Goal: Task Accomplishment & Management: Complete application form

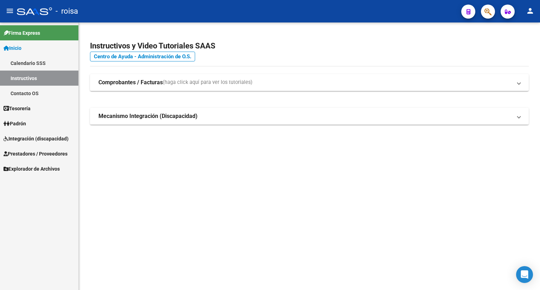
click at [41, 139] on span "Integración (discapacidad)" at bounding box center [36, 139] width 65 height 8
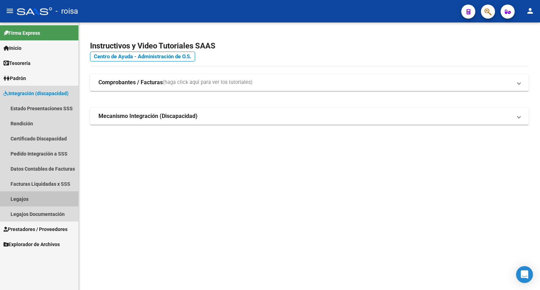
click at [21, 200] on link "Legajos" at bounding box center [39, 198] width 78 height 15
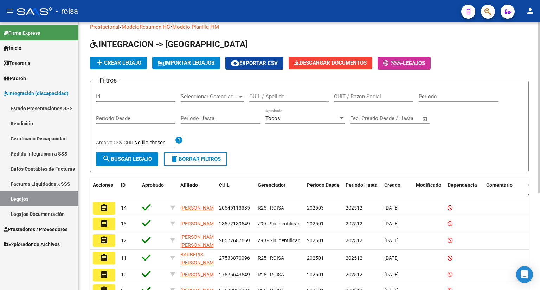
scroll to position [35, 0]
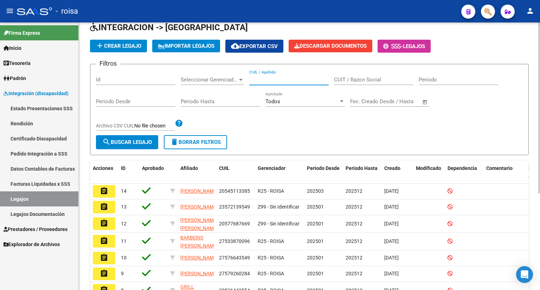
click at [292, 77] on input "CUIL / Apellido" at bounding box center [288, 80] width 79 height 6
type input "GRILL"
click at [128, 143] on span "search Buscar Legajo" at bounding box center [127, 142] width 50 height 6
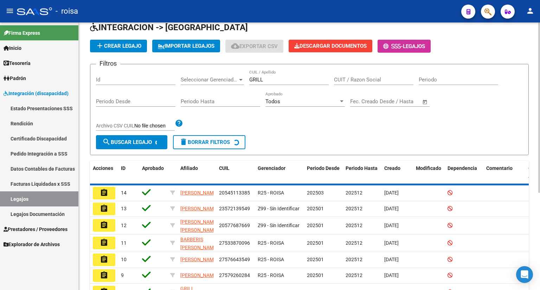
scroll to position [0, 0]
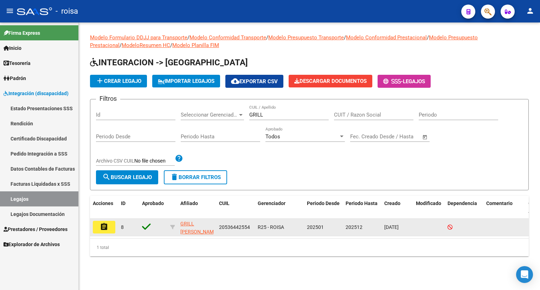
click at [101, 227] on mat-icon "assignment" at bounding box center [104, 227] width 8 height 8
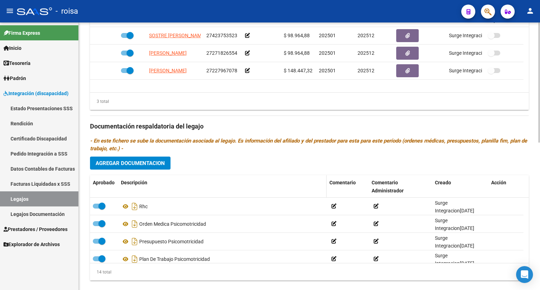
scroll to position [246, 0]
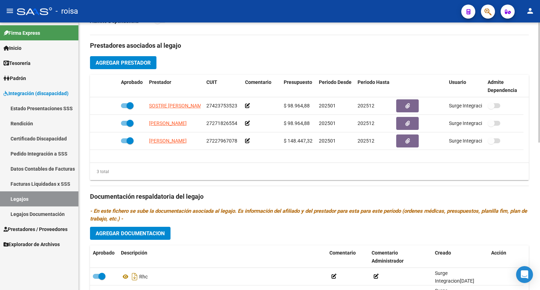
click at [143, 58] on button "Agregar Prestador" at bounding box center [123, 62] width 66 height 13
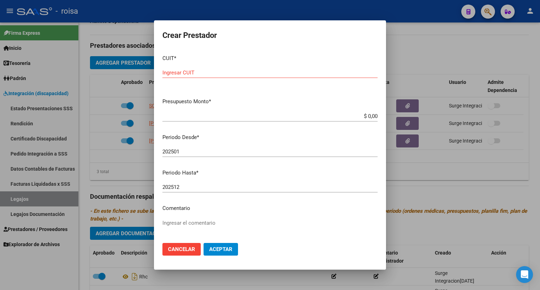
click at [208, 66] on div "CUIT * Ingresar CUIT" at bounding box center [269, 71] width 215 height 44
click at [273, 73] on input "Ingresar CUIT" at bounding box center [269, 73] width 215 height 6
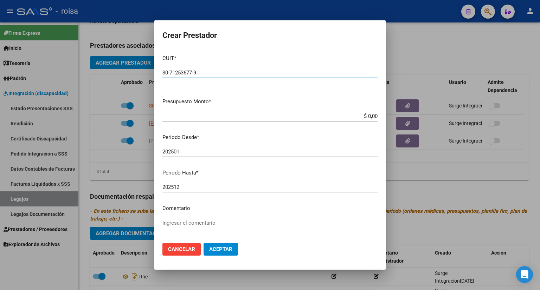
type input "30-71253677-9"
click at [228, 110] on mat-dialog-content "CUIT * 30-71253677-9 Ingresar CUIT ARCA Padrón Presupuesto Monto * $ 0,00 Ingre…" at bounding box center [270, 143] width 232 height 189
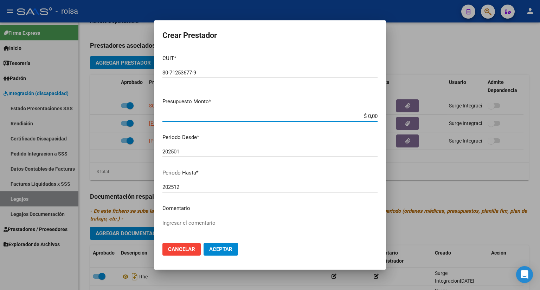
click at [246, 114] on input "$ 0,00" at bounding box center [269, 116] width 215 height 6
drag, startPoint x: 357, startPoint y: 112, endPoint x: 380, endPoint y: 108, distance: 23.8
click at [380, 108] on mat-dialog-content "CUIT * 30-71253677-9 Ingresar CUIT ARCA Padrón Presupuesto Monto * $ 40,00 Ingr…" at bounding box center [270, 143] width 232 height 189
click at [270, 139] on p "Periodo Desde *" at bounding box center [269, 137] width 215 height 8
click at [361, 118] on input "$ 40,00" at bounding box center [269, 116] width 215 height 6
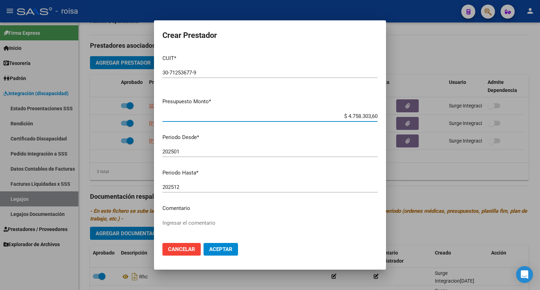
type input "$ 475.830,36"
click at [187, 150] on input "202501" at bounding box center [269, 152] width 215 height 6
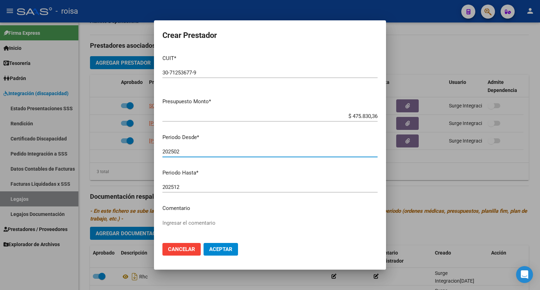
scroll to position [35, 0]
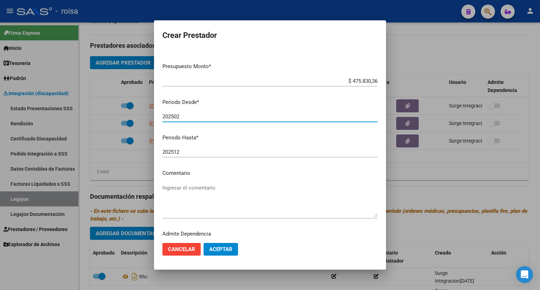
type input "202502"
click at [202, 197] on textarea "Ingresar el comentario" at bounding box center [269, 200] width 215 height 33
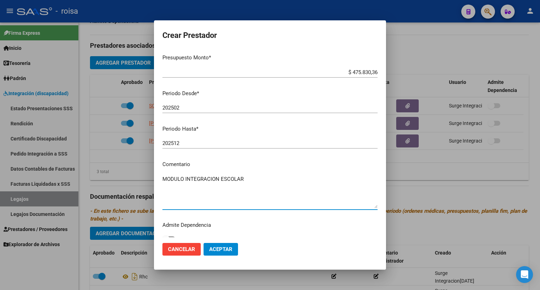
scroll to position [52, 0]
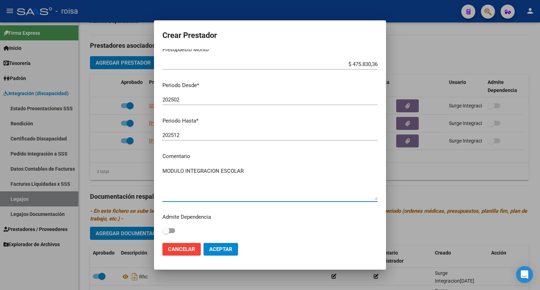
type textarea "MODULO INTEGRACION ESCOLAR"
click at [220, 250] on span "Aceptar" at bounding box center [220, 249] width 23 height 6
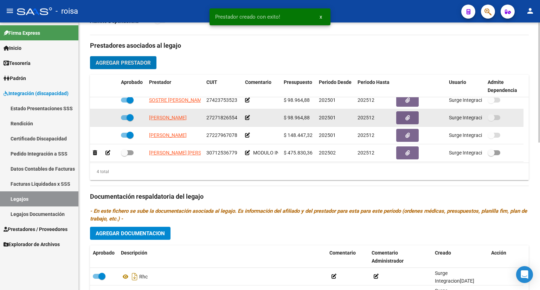
scroll to position [7, 0]
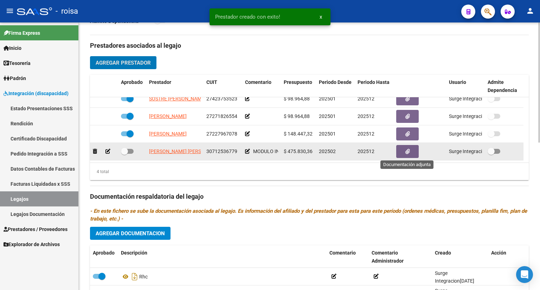
click at [405, 151] on icon "button" at bounding box center [407, 151] width 5 height 5
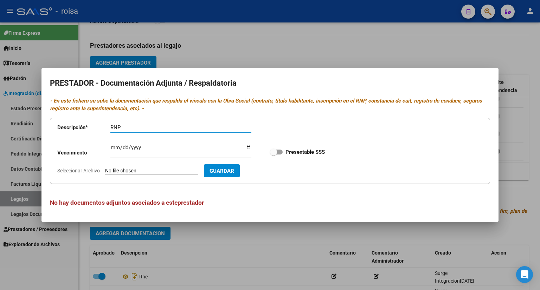
type input "RNP"
click at [165, 170] on input "Seleccionar Archivo" at bounding box center [151, 171] width 93 height 7
type input "C:\fakepath\RNP INTEGRACION.pdf"
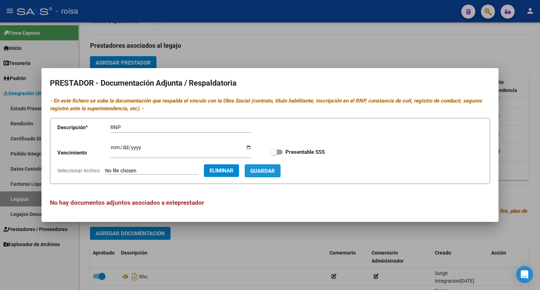
click at [269, 169] on span "Guardar" at bounding box center [262, 171] width 25 height 6
checkbox input "true"
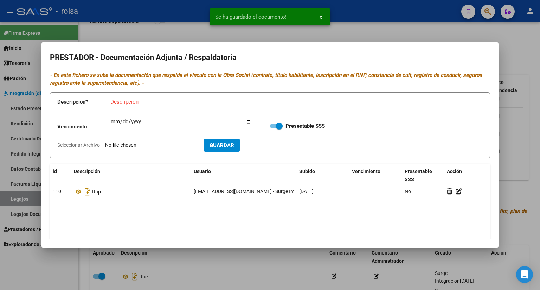
click at [144, 100] on input "Descripción" at bounding box center [155, 102] width 90 height 6
type input "CBU"
click at [146, 145] on input "Seleccionar Archivo" at bounding box center [151, 145] width 93 height 7
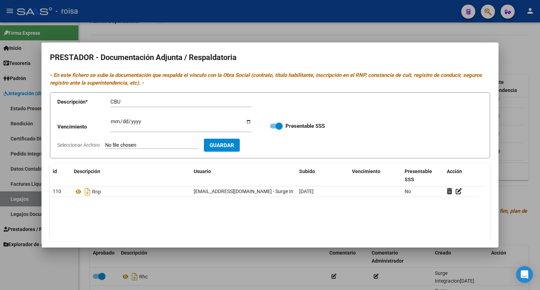
type input "C:\fakepath\CBU INTEGRACION.pdf"
click at [275, 146] on span "Guardar" at bounding box center [262, 145] width 25 height 6
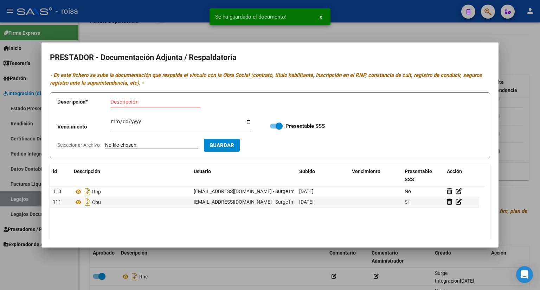
click at [138, 102] on input "Descripción" at bounding box center [155, 102] width 90 height 6
type input "AFIP"
click at [136, 146] on input "Seleccionar Archivo" at bounding box center [151, 145] width 93 height 7
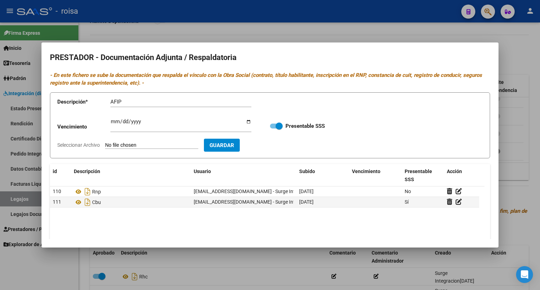
type input "C:\fakepath\AFIP INTEGRACION.pdf"
click at [269, 146] on span "Guardar" at bounding box center [262, 145] width 25 height 6
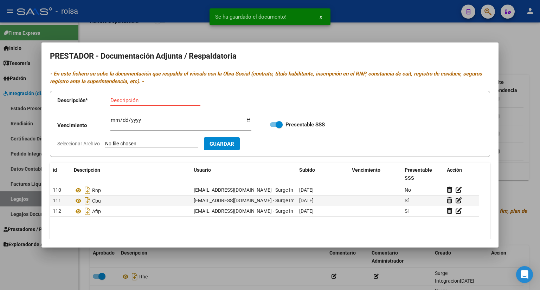
scroll to position [0, 0]
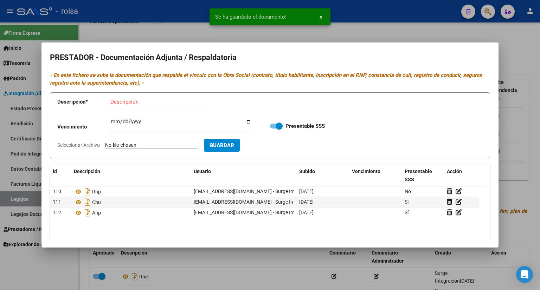
click at [517, 27] on div at bounding box center [270, 145] width 540 height 290
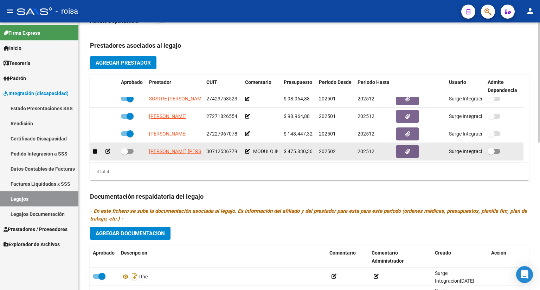
drag, startPoint x: 127, startPoint y: 149, endPoint x: 137, endPoint y: 147, distance: 10.5
click at [137, 147] on div at bounding box center [132, 151] width 22 height 9
click at [132, 151] on span at bounding box center [127, 151] width 13 height 5
click at [124, 154] on input "checkbox" at bounding box center [124, 154] width 0 height 0
checkbox input "true"
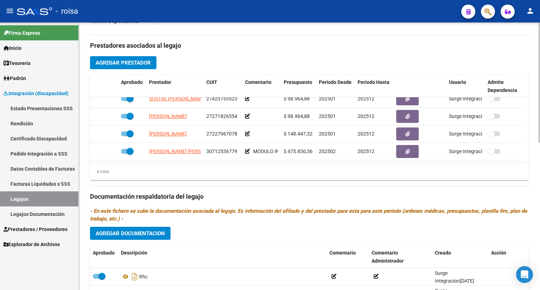
click at [169, 168] on div "4 total" at bounding box center [309, 172] width 438 height 18
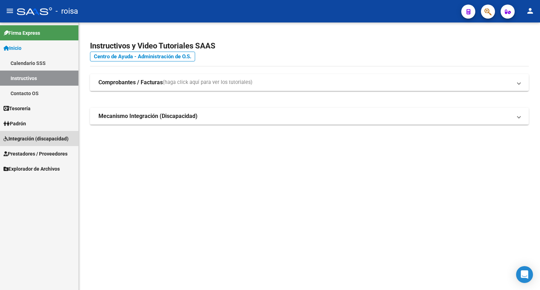
click at [23, 135] on span "Integración (discapacidad)" at bounding box center [36, 139] width 65 height 8
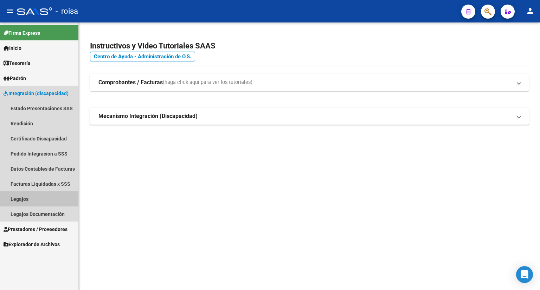
click at [22, 198] on link "Legajos" at bounding box center [39, 198] width 78 height 15
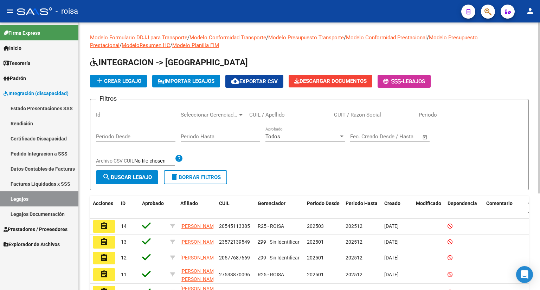
click at [281, 112] on input "CUIL / Apellido" at bounding box center [288, 115] width 79 height 6
type input "GRILL"
click at [118, 177] on span "search Buscar Legajo" at bounding box center [127, 177] width 50 height 6
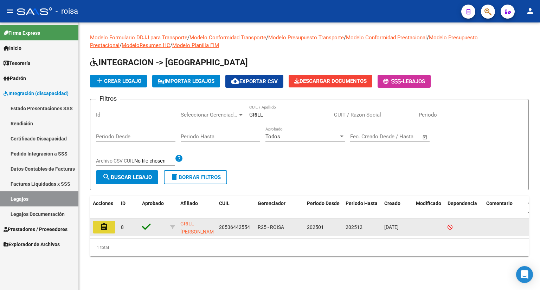
click at [106, 225] on mat-icon "assignment" at bounding box center [104, 227] width 8 height 8
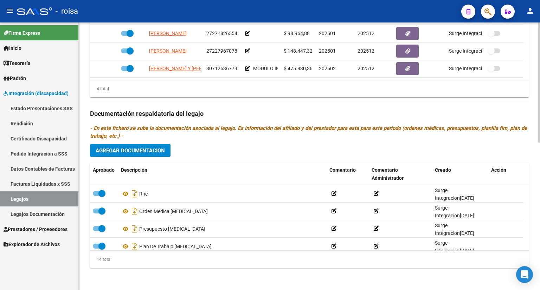
click at [147, 150] on span "Agregar Documentacion" at bounding box center [130, 151] width 69 height 6
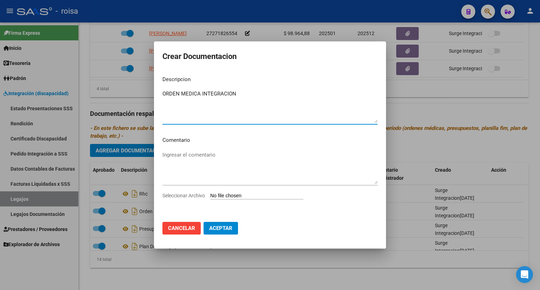
type textarea "ORDEN MEDICA INTEGRACION"
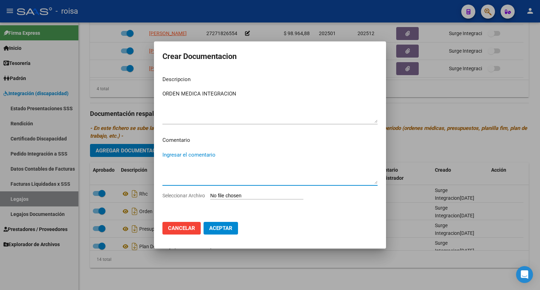
click at [188, 158] on textarea "Ingresar el comentario" at bounding box center [269, 167] width 215 height 33
click at [237, 196] on input "Seleccionar Archivo" at bounding box center [256, 196] width 93 height 7
type input "C:\fakepath\O.M INTEGRACION.pdf"
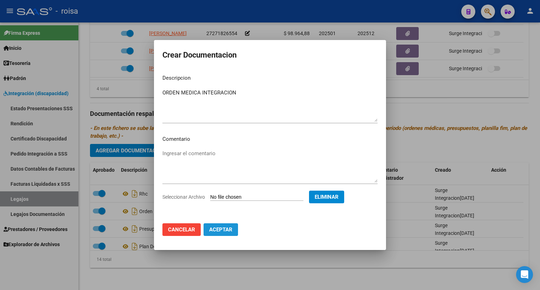
click at [226, 228] on span "Aceptar" at bounding box center [220, 230] width 23 height 6
checkbox input "false"
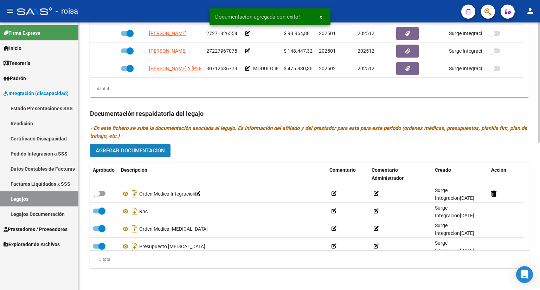
click at [145, 153] on span "Agregar Documentacion" at bounding box center [130, 151] width 69 height 6
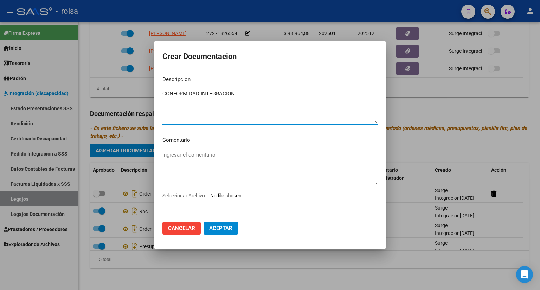
type textarea "CONFORMIDAD INTEGRACION"
click at [226, 195] on input "Seleccionar Archivo" at bounding box center [256, 196] width 93 height 7
type input "C:\fakepath\CONFORMIDAD INTEGRACION GRILL.pdf"
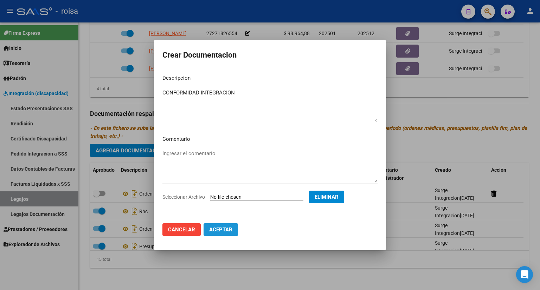
click at [219, 231] on span "Aceptar" at bounding box center [220, 230] width 23 height 6
checkbox input "false"
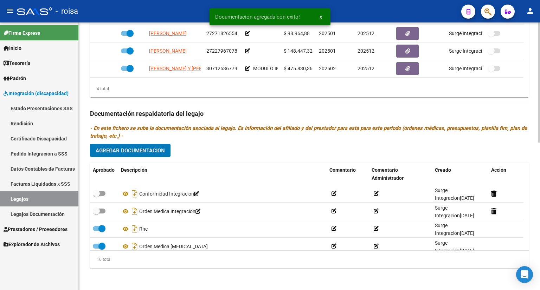
click at [151, 151] on span "Agregar Documentacion" at bounding box center [130, 151] width 69 height 6
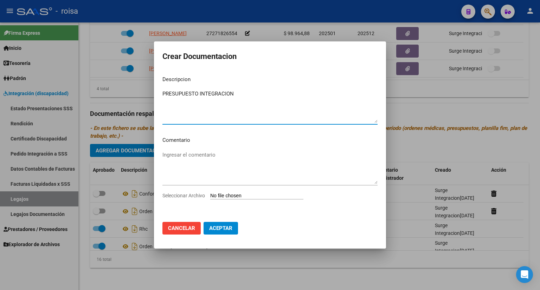
type textarea "PRESUPUESTO INTEGRACION"
click at [233, 198] on input "Seleccionar Archivo" at bounding box center [256, 196] width 93 height 7
type input "C:\fakepath\PRESUPUESTO INTEGRACION GRILL.pdf"
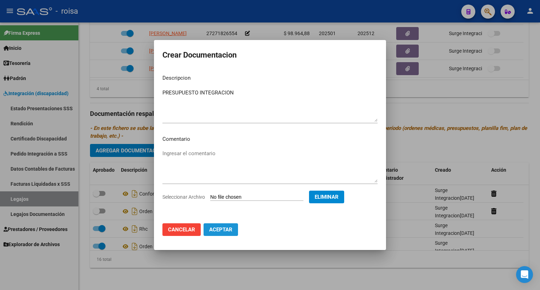
click at [225, 231] on span "Aceptar" at bounding box center [220, 230] width 23 height 6
checkbox input "false"
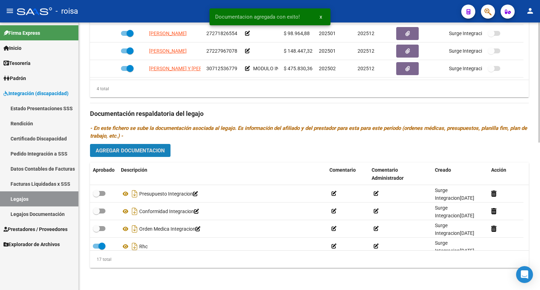
click at [135, 150] on span "Agregar Documentacion" at bounding box center [130, 151] width 69 height 6
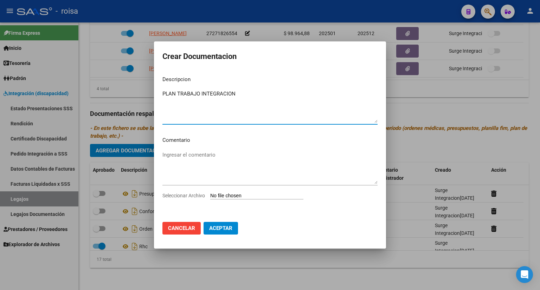
type textarea "PLAN TRABAJO INTEGRACION"
click at [239, 197] on input "Seleccionar Archivo" at bounding box center [256, 196] width 93 height 7
type input "C:\fakepath\PLAN TRABAJO INTEGRACION.pdf"
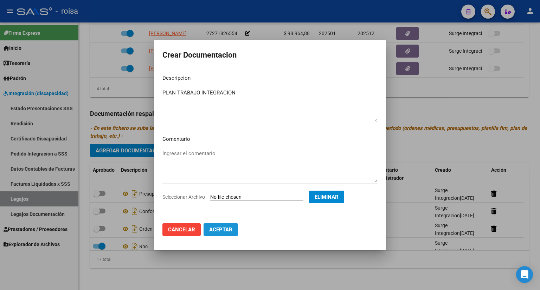
click at [218, 229] on span "Aceptar" at bounding box center [220, 230] width 23 height 6
checkbox input "false"
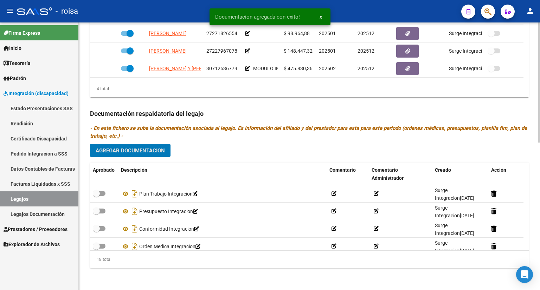
click at [140, 150] on span "Agregar Documentacion" at bounding box center [130, 151] width 69 height 6
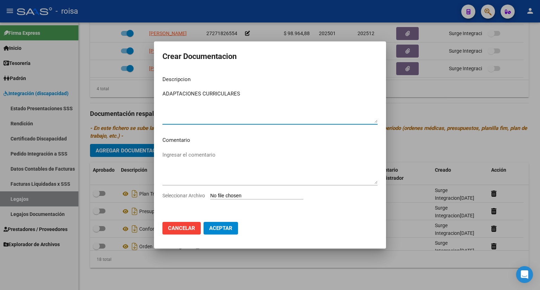
type textarea "ADAPTACIONES CURRICULARES"
click at [239, 194] on input "Seleccionar Archivo" at bounding box center [256, 196] width 93 height 7
type input "C:\fakepath\ADAPTACIONES CURRICULARES GRILL.pdf"
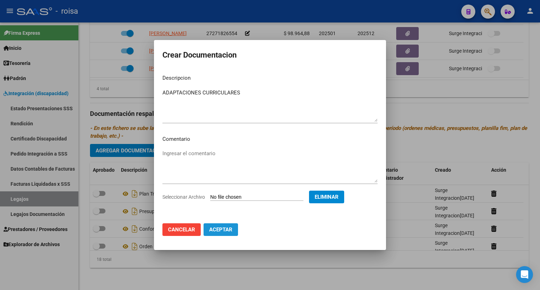
click at [216, 229] on span "Aceptar" at bounding box center [220, 230] width 23 height 6
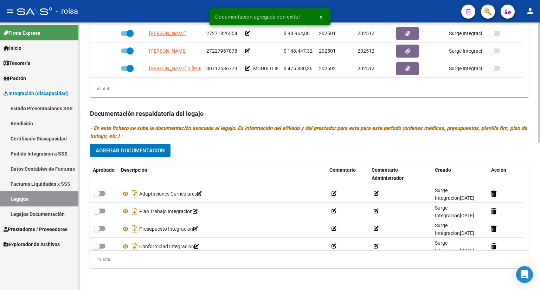
click at [144, 152] on span "Agregar Documentacion" at bounding box center [130, 151] width 69 height 6
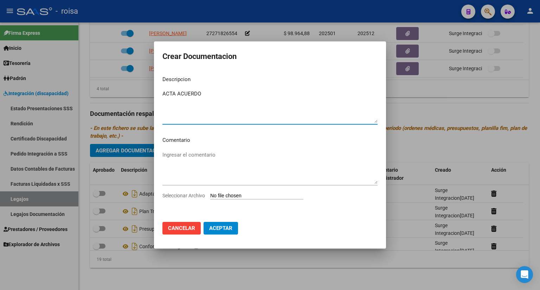
type textarea "ACTA ACUERDO"
click at [242, 197] on input "Seleccionar Archivo" at bounding box center [256, 196] width 93 height 7
type input "C:\fakepath\ACTA ACUERDO GRILL.pdf"
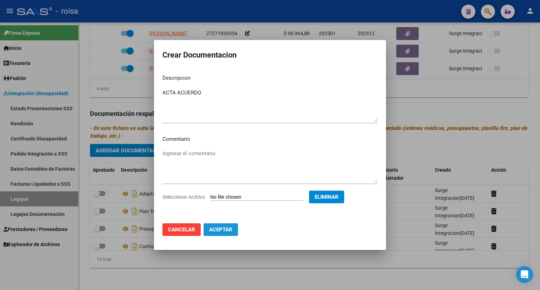
click at [219, 231] on span "Aceptar" at bounding box center [220, 230] width 23 height 6
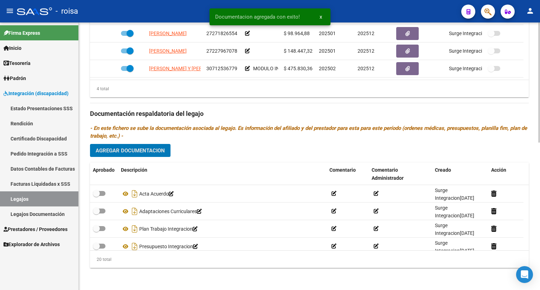
click at [144, 151] on span "Agregar Documentacion" at bounding box center [130, 151] width 69 height 6
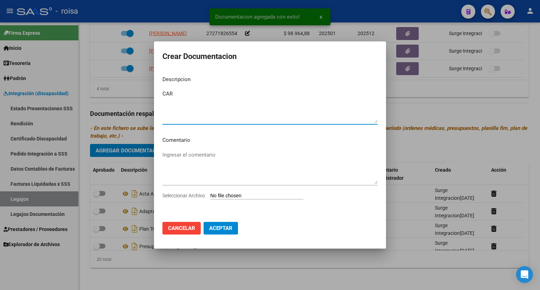
type textarea "CAR"
click at [222, 195] on input "Seleccionar Archivo" at bounding box center [256, 196] width 93 height 7
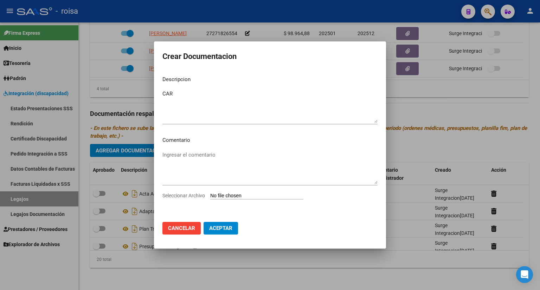
type input "C:\fakepath\CAR.pdf"
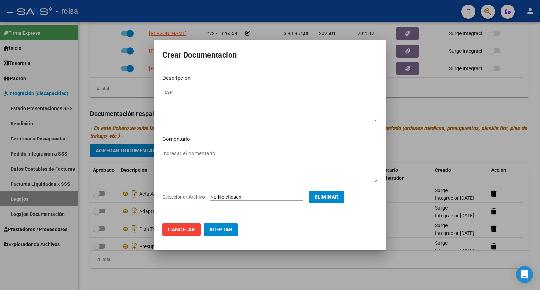
click at [219, 228] on span "Aceptar" at bounding box center [220, 230] width 23 height 6
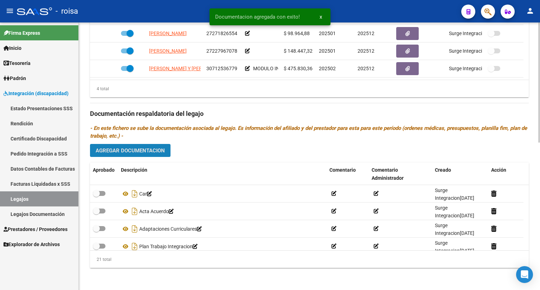
click at [141, 149] on span "Agregar Documentacion" at bounding box center [130, 151] width 69 height 6
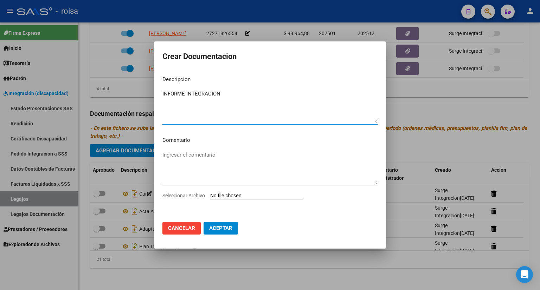
type textarea "INFORME INTEGRACION"
click at [246, 194] on input "Seleccionar Archivo" at bounding box center [256, 196] width 93 height 7
type input "C:\fakepath\INFORME INTEGRACION GRILL.pdf"
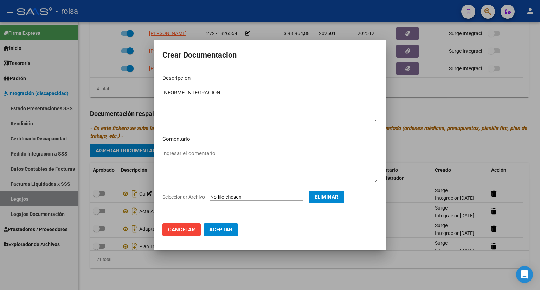
click at [210, 226] on button "Aceptar" at bounding box center [220, 229] width 34 height 13
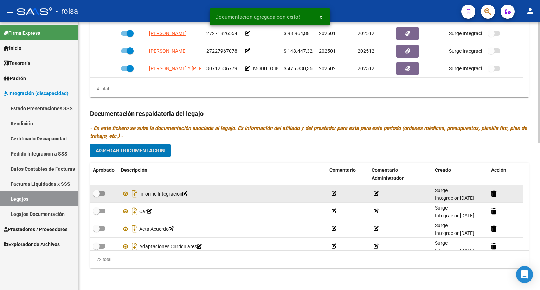
click at [102, 193] on span at bounding box center [99, 193] width 13 height 5
click at [96, 196] on input "checkbox" at bounding box center [96, 196] width 0 height 0
checkbox input "true"
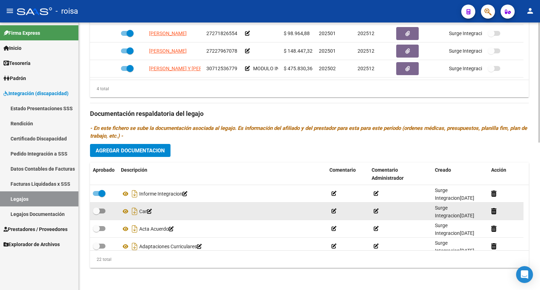
click at [101, 210] on span at bounding box center [99, 211] width 13 height 5
click at [96, 214] on input "checkbox" at bounding box center [96, 214] width 0 height 0
checkbox input "true"
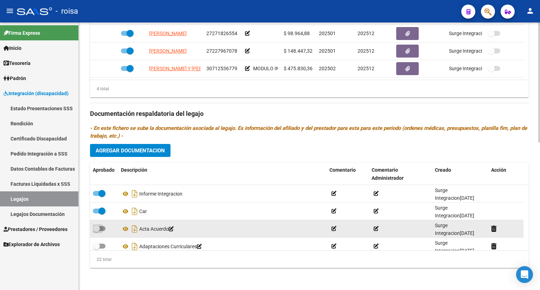
click at [102, 230] on span at bounding box center [99, 228] width 13 height 5
click at [96, 231] on input "checkbox" at bounding box center [96, 231] width 0 height 0
checkbox input "true"
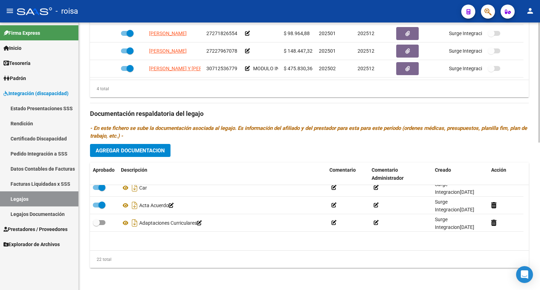
scroll to position [70, 0]
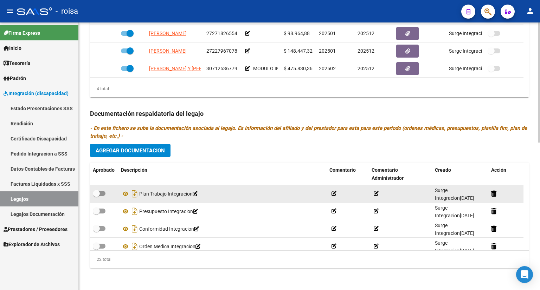
drag, startPoint x: 102, startPoint y: 193, endPoint x: 102, endPoint y: 201, distance: 8.1
click at [102, 193] on span at bounding box center [99, 193] width 13 height 5
click at [96, 196] on input "checkbox" at bounding box center [96, 196] width 0 height 0
checkbox input "true"
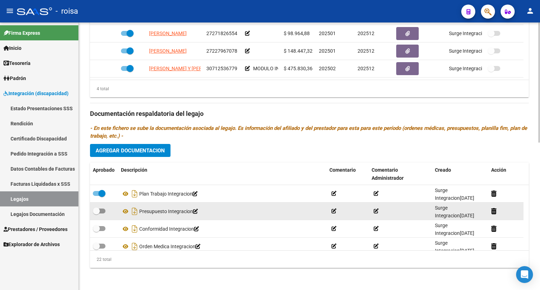
click at [101, 211] on span at bounding box center [99, 211] width 13 height 5
click at [96, 214] on input "checkbox" at bounding box center [96, 214] width 0 height 0
checkbox input "true"
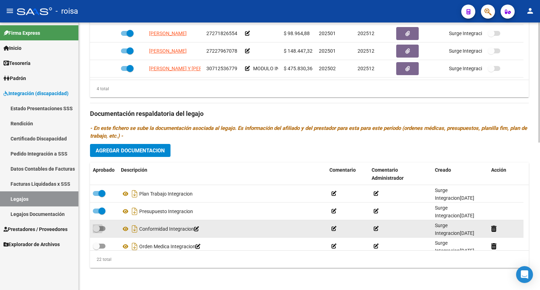
click at [101, 228] on span at bounding box center [99, 228] width 13 height 5
click at [96, 231] on input "checkbox" at bounding box center [96, 231] width 0 height 0
checkbox input "true"
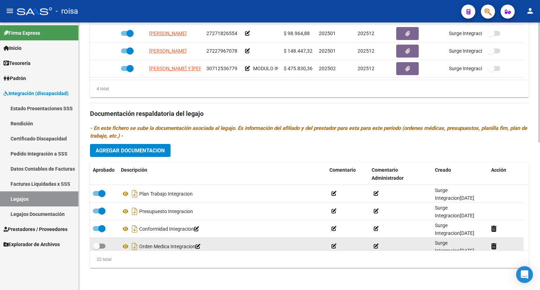
click at [104, 245] on span at bounding box center [99, 246] width 13 height 5
click at [96, 249] on input "checkbox" at bounding box center [96, 249] width 0 height 0
checkbox input "true"
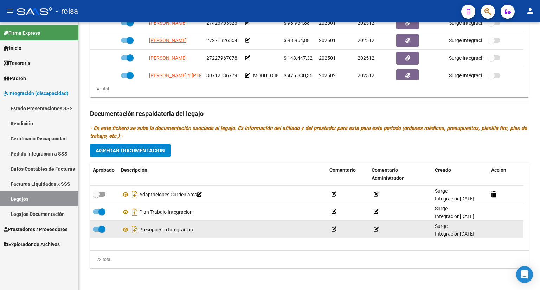
scroll to position [35, 0]
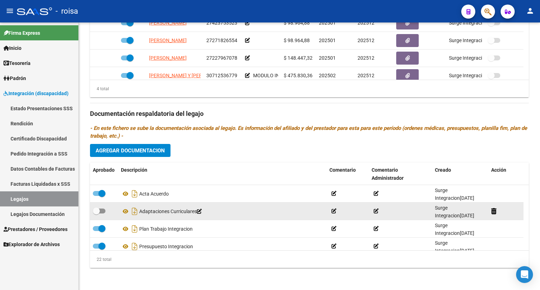
click at [101, 209] on span at bounding box center [99, 211] width 13 height 5
click at [96, 214] on input "checkbox" at bounding box center [96, 214] width 0 height 0
checkbox input "true"
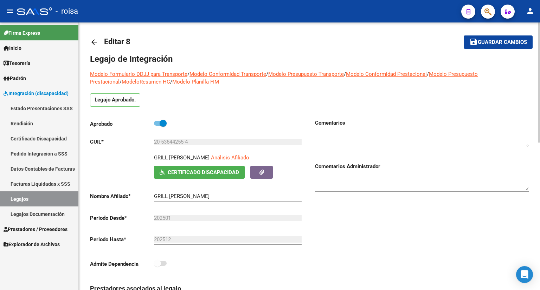
scroll to position [0, 0]
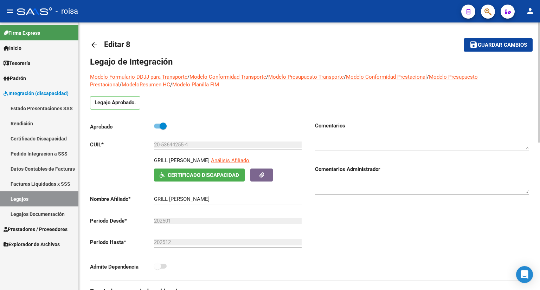
click at [485, 43] on span "Guardar cambios" at bounding box center [501, 45] width 49 height 6
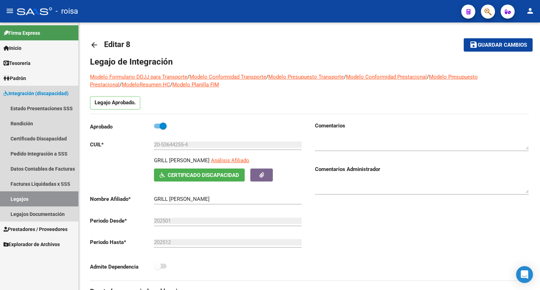
click at [47, 199] on link "Legajos" at bounding box center [39, 198] width 78 height 15
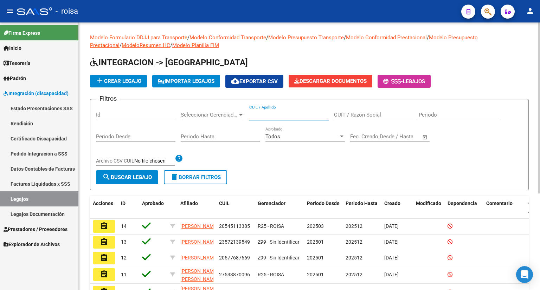
click at [277, 114] on input "CUIL / Apellido" at bounding box center [288, 115] width 79 height 6
type input "GRILL"
click at [115, 178] on span "search Buscar Legajo" at bounding box center [127, 177] width 50 height 6
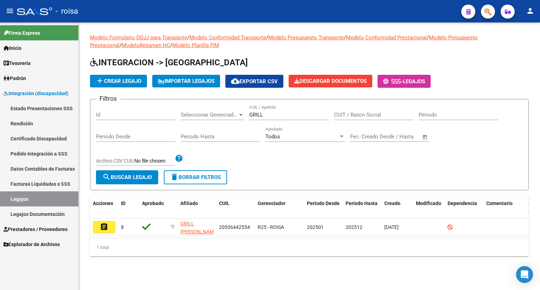
click at [263, 80] on span "cloud_download Exportar CSV" at bounding box center [254, 81] width 47 height 6
click at [188, 79] on span "IMPORTAR LEGAJOS" at bounding box center [186, 81] width 57 height 6
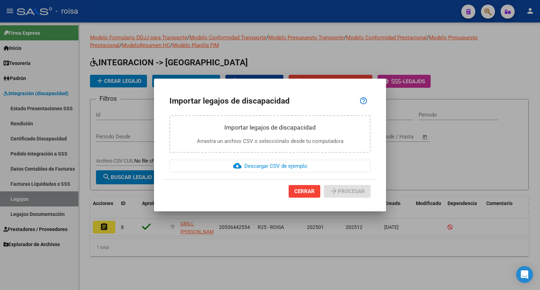
click at [441, 150] on div at bounding box center [270, 145] width 540 height 290
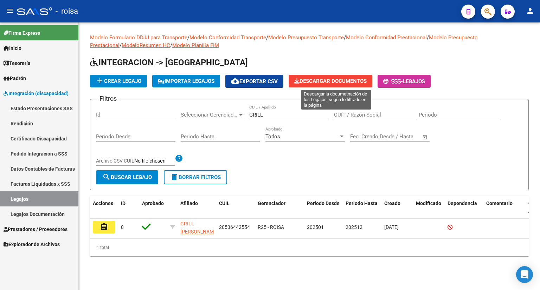
click at [351, 79] on span "Descargar Documentos" at bounding box center [330, 81] width 72 height 6
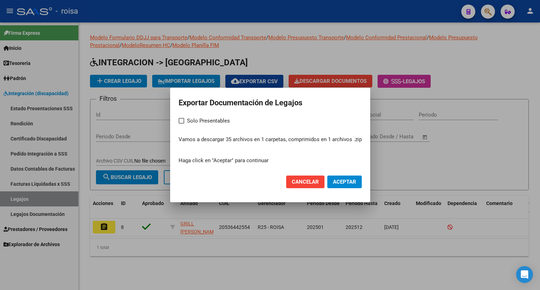
click at [337, 181] on span "Aceptar" at bounding box center [344, 182] width 23 height 6
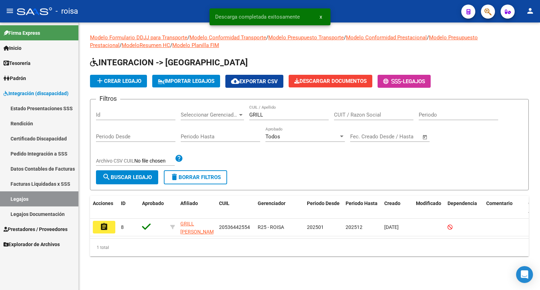
click at [33, 198] on link "Legajos" at bounding box center [39, 198] width 78 height 15
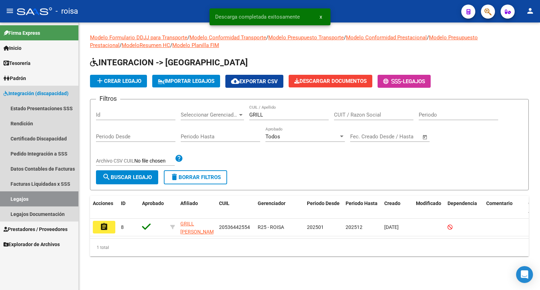
click at [22, 198] on link "Legajos" at bounding box center [39, 198] width 78 height 15
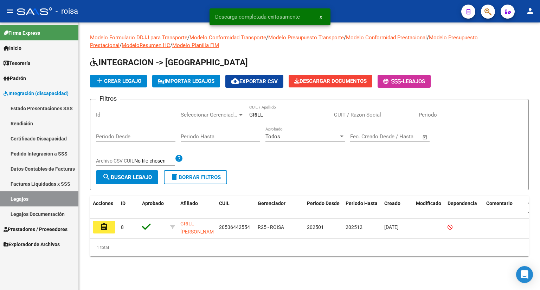
click at [22, 198] on link "Legajos" at bounding box center [39, 198] width 78 height 15
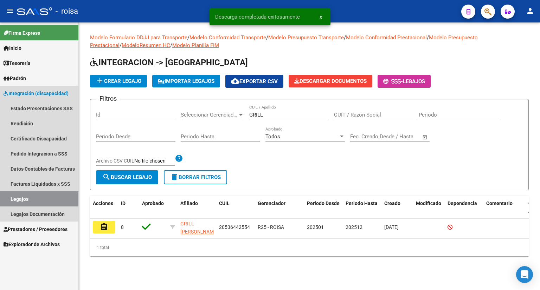
click at [22, 198] on link "Legajos" at bounding box center [39, 198] width 78 height 15
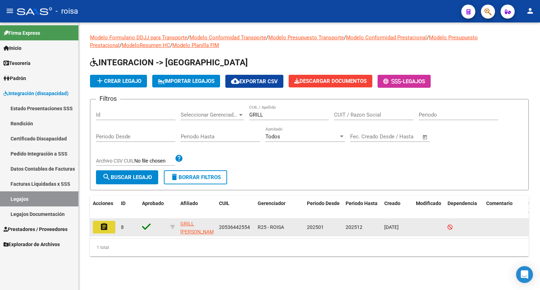
click at [104, 228] on mat-icon "assignment" at bounding box center [104, 227] width 8 height 8
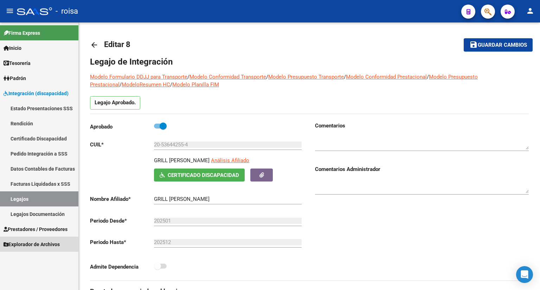
click at [36, 242] on span "Explorador de Archivos" at bounding box center [32, 245] width 56 height 8
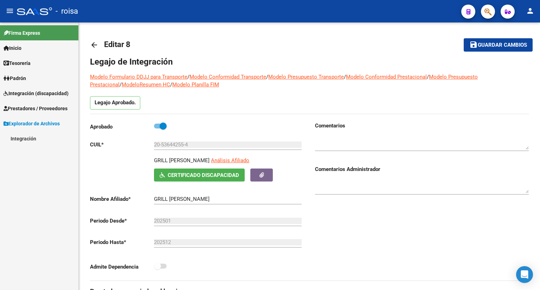
click at [30, 141] on link "Integración" at bounding box center [39, 138] width 78 height 15
click at [30, 200] on link "DS.DEVOK" at bounding box center [39, 198] width 78 height 15
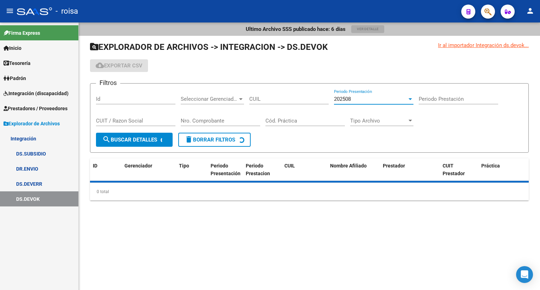
click at [376, 97] on div "202508" at bounding box center [370, 99] width 73 height 6
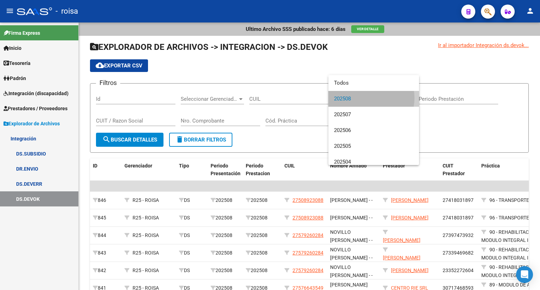
click at [366, 98] on span "202508" at bounding box center [373, 99] width 79 height 16
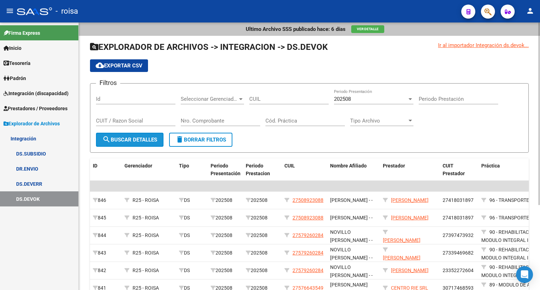
click at [153, 138] on span "search Buscar Detalles" at bounding box center [129, 140] width 55 height 6
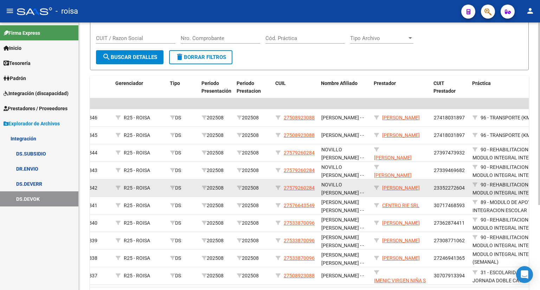
scroll to position [124, 0]
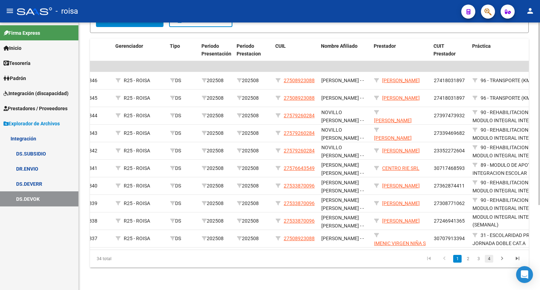
click at [490, 260] on link "4" at bounding box center [488, 259] width 8 height 8
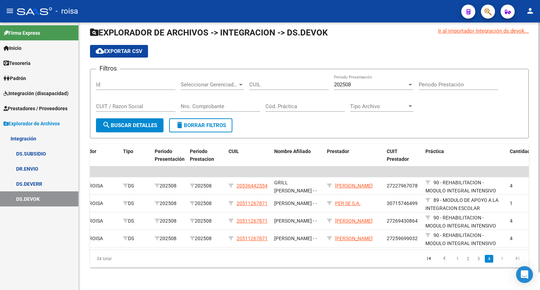
scroll to position [0, 0]
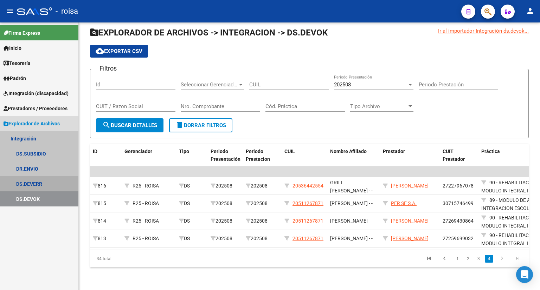
click at [26, 183] on link "DS.DEVERR" at bounding box center [39, 183] width 78 height 15
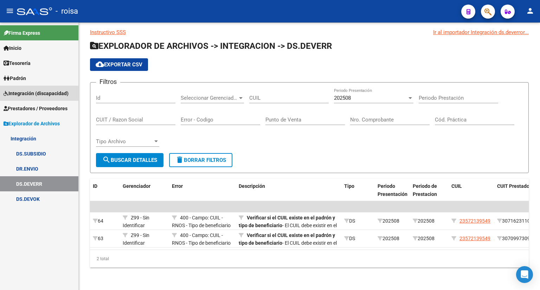
click at [38, 93] on span "Integración (discapacidad)" at bounding box center [36, 94] width 65 height 8
